Goal: Task Accomplishment & Management: Manage account settings

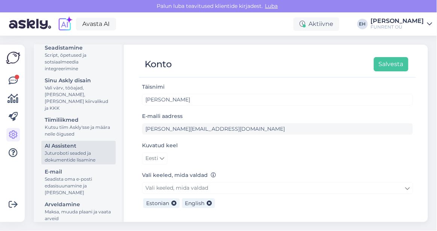
scroll to position [104, 0]
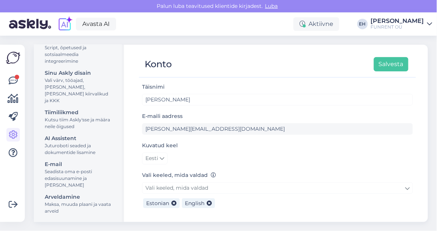
click at [224, 68] on div "Konto Salvesta" at bounding box center [273, 64] width 269 height 14
click at [8, 82] on link at bounding box center [13, 81] width 14 height 14
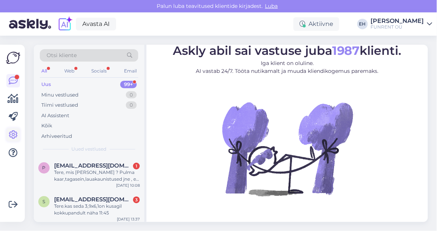
click at [15, 136] on icon at bounding box center [13, 134] width 9 height 9
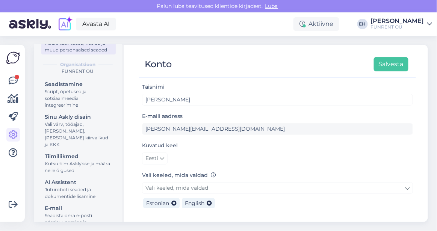
scroll to position [104, 0]
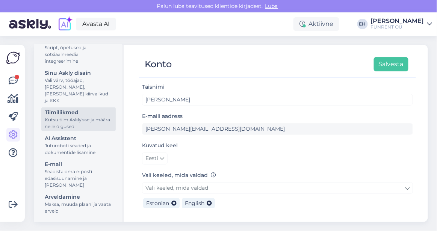
click at [80, 111] on div "Tiimiliikmed" at bounding box center [79, 112] width 68 height 8
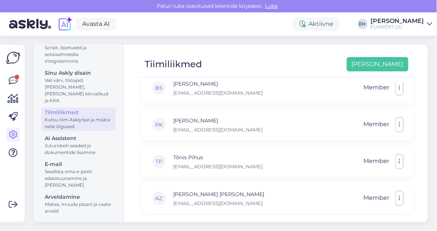
scroll to position [197, 0]
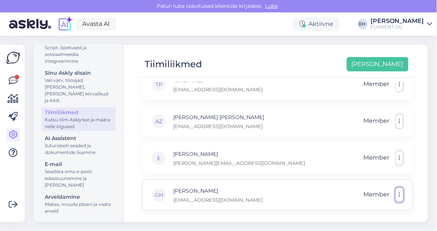
click at [395, 194] on button "button" at bounding box center [399, 194] width 8 height 15
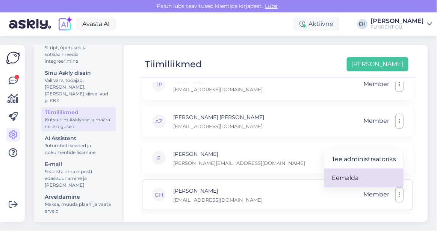
click at [370, 175] on link "Eemalda" at bounding box center [363, 178] width 79 height 19
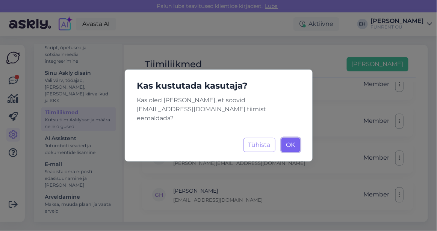
click at [291, 142] on span "OK" at bounding box center [290, 144] width 9 height 7
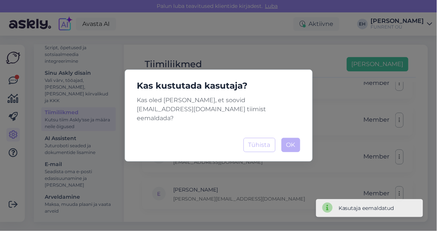
scroll to position [160, 0]
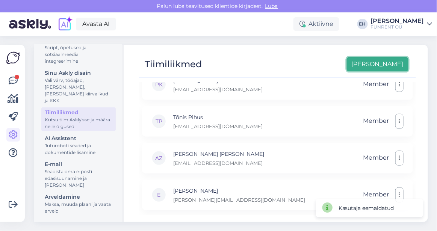
click at [394, 69] on button "[PERSON_NAME]" at bounding box center [378, 64] width 62 height 14
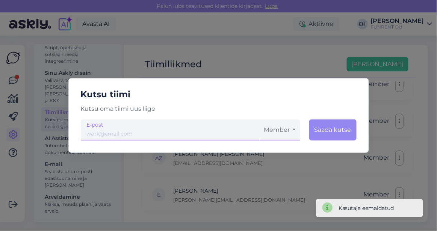
click at [154, 126] on input "email" at bounding box center [170, 129] width 179 height 21
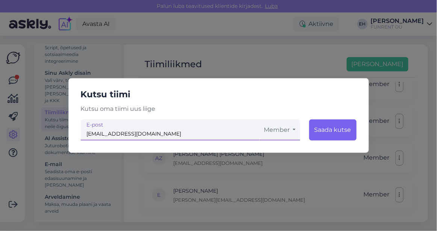
type input "[EMAIL_ADDRESS][DOMAIN_NAME]"
click at [329, 131] on button "Saada kutse" at bounding box center [332, 129] width 47 height 21
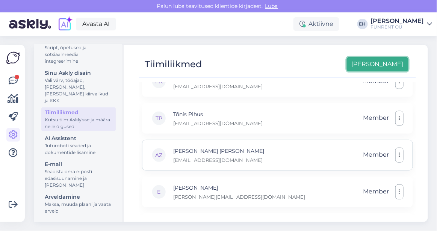
scroll to position [197, 0]
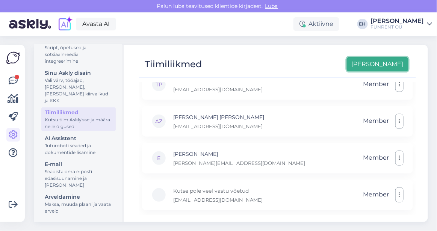
click at [396, 66] on button "[PERSON_NAME]" at bounding box center [378, 64] width 62 height 14
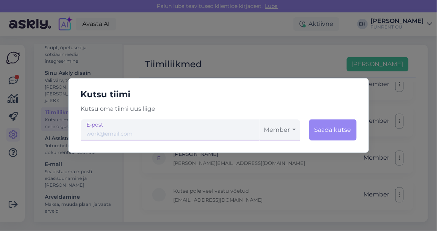
click at [176, 133] on input "email" at bounding box center [170, 129] width 179 height 21
type input "[PERSON_NAME][EMAIL_ADDRESS][DOMAIN_NAME]"
click at [279, 128] on button "Member" at bounding box center [279, 129] width 41 height 21
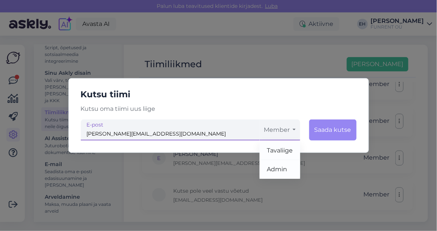
click at [292, 101] on h5 "Kutsu tiimi" at bounding box center [219, 94] width 288 height 14
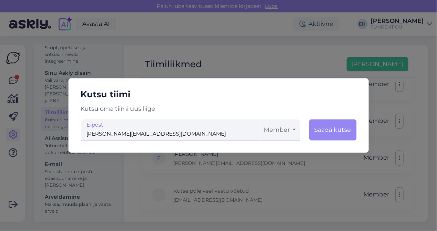
click at [328, 49] on div "Kutsu tiimi Kutsu oma tiimi uus liige [PERSON_NAME][EMAIL_ADDRESS][DOMAIN_NAME]…" at bounding box center [218, 115] width 437 height 231
